Goal: Navigation & Orientation: Find specific page/section

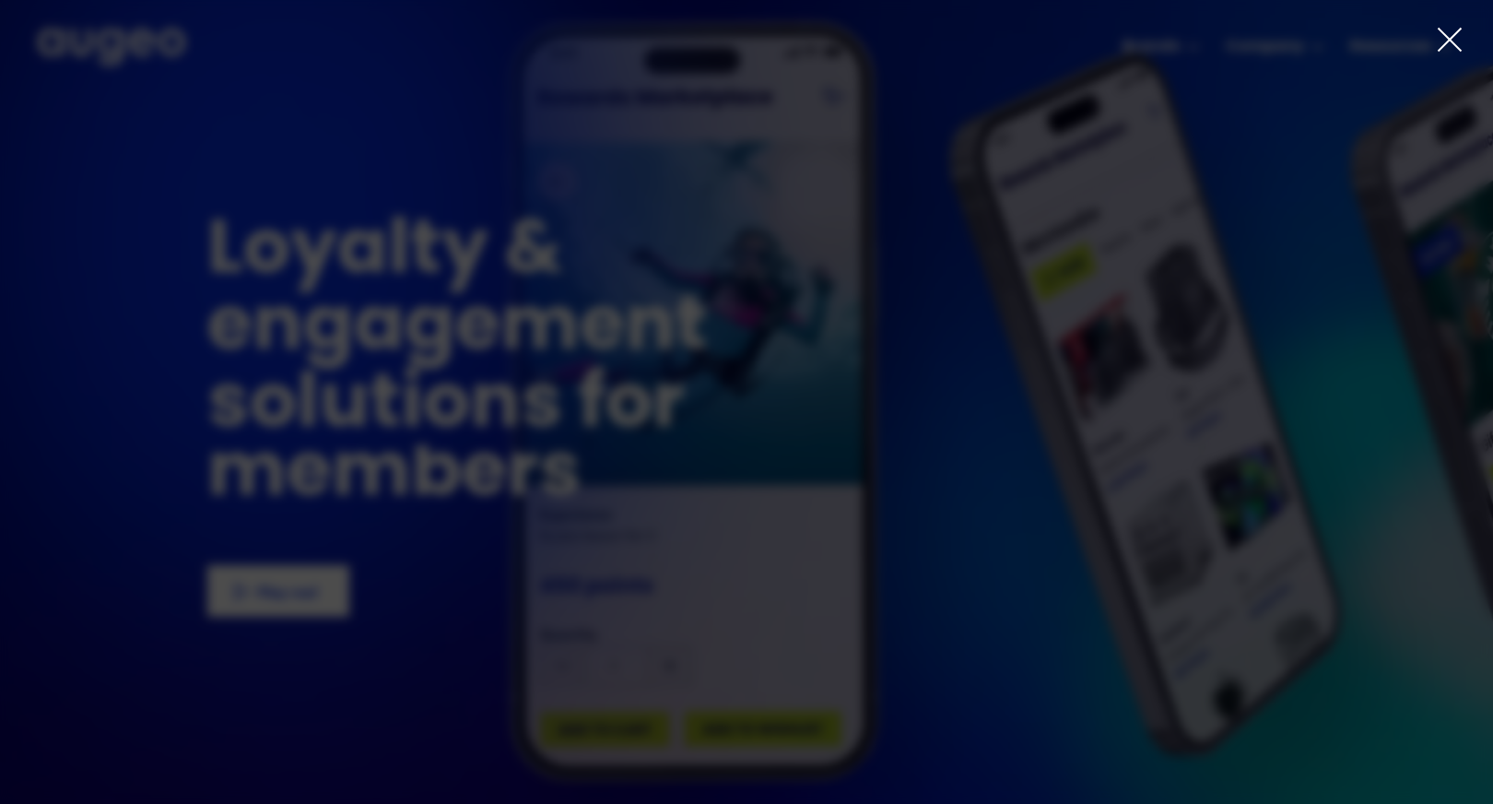
click at [1454, 38] on icon at bounding box center [1450, 40] width 28 height 28
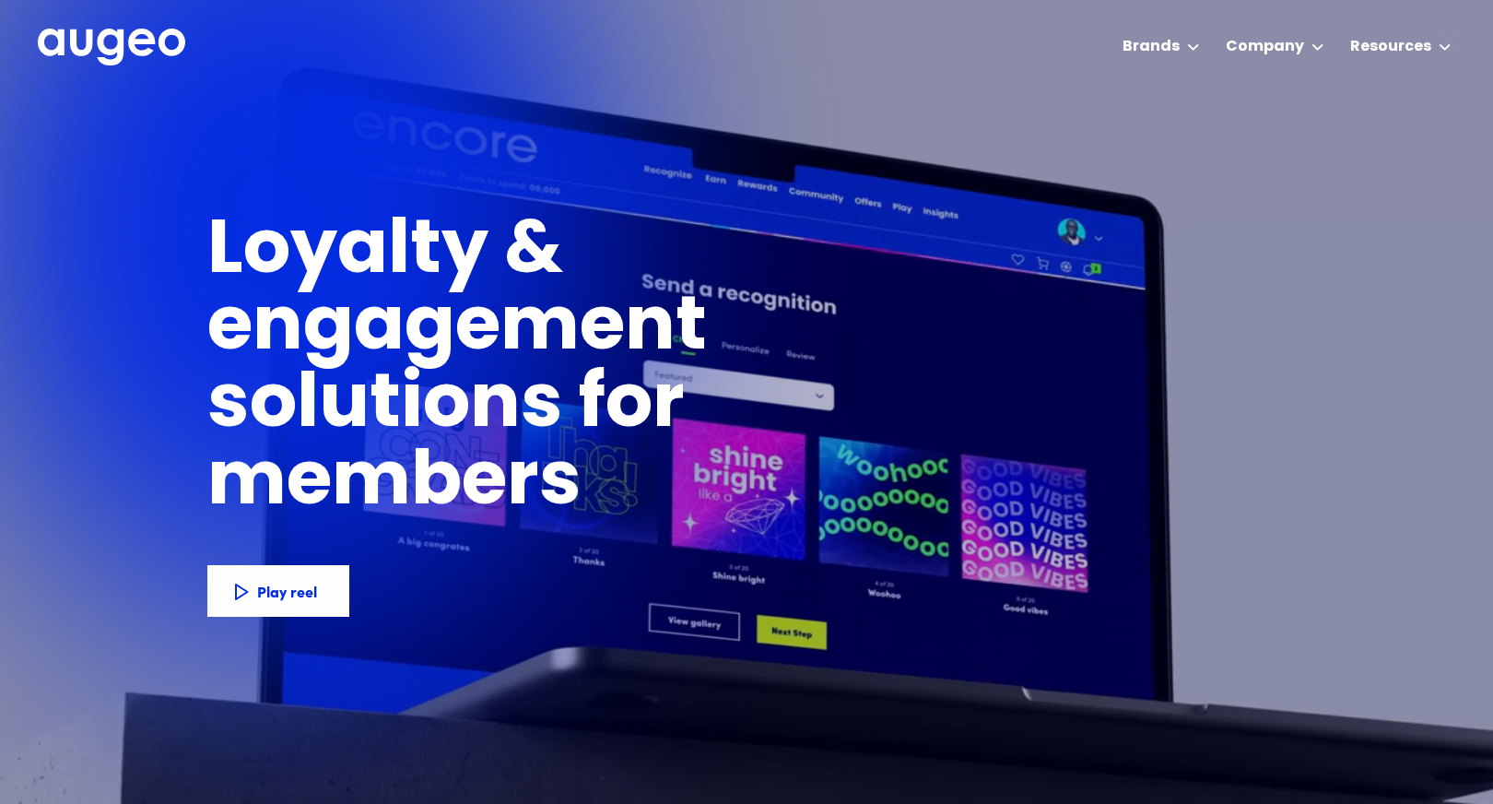
click at [0, 0] on link "Augeo Workplace" at bounding box center [0, 0] width 0 height 0
